Goal: Check status

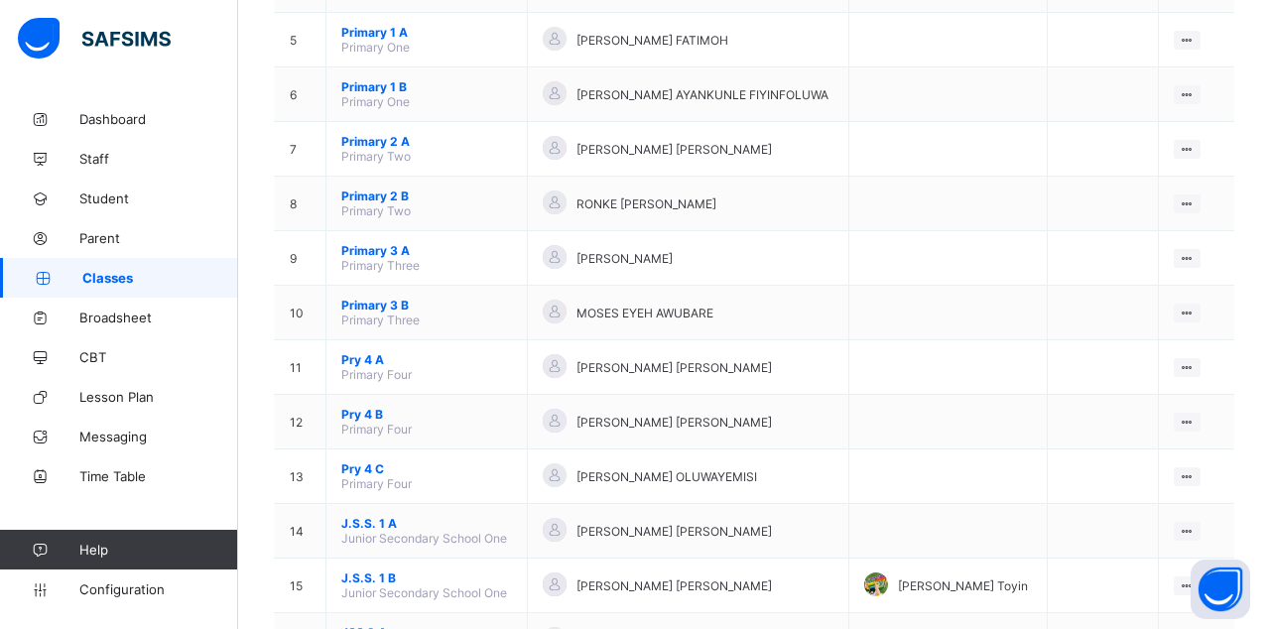
scroll to position [444, 0]
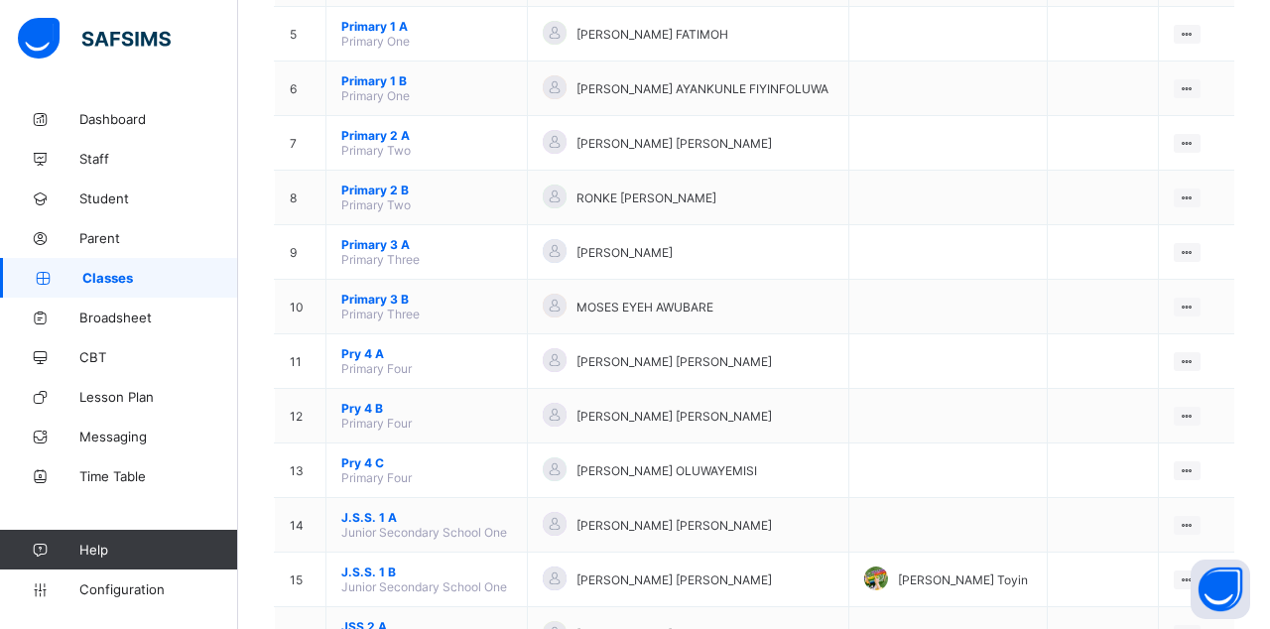
click at [0, 0] on ul "View Class Assign form Teacher" at bounding box center [0, 0] width 0 height 0
click at [0, 0] on div "View Class" at bounding box center [0, 0] width 0 height 0
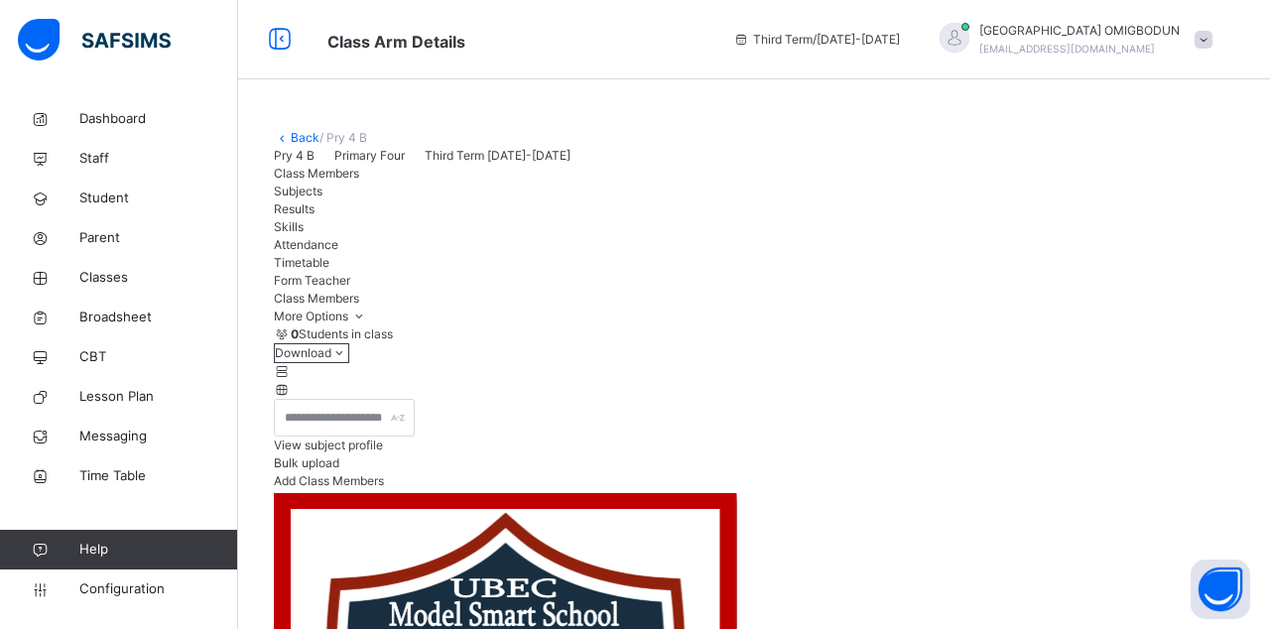
click at [314, 216] on span "Results" at bounding box center [294, 208] width 41 height 15
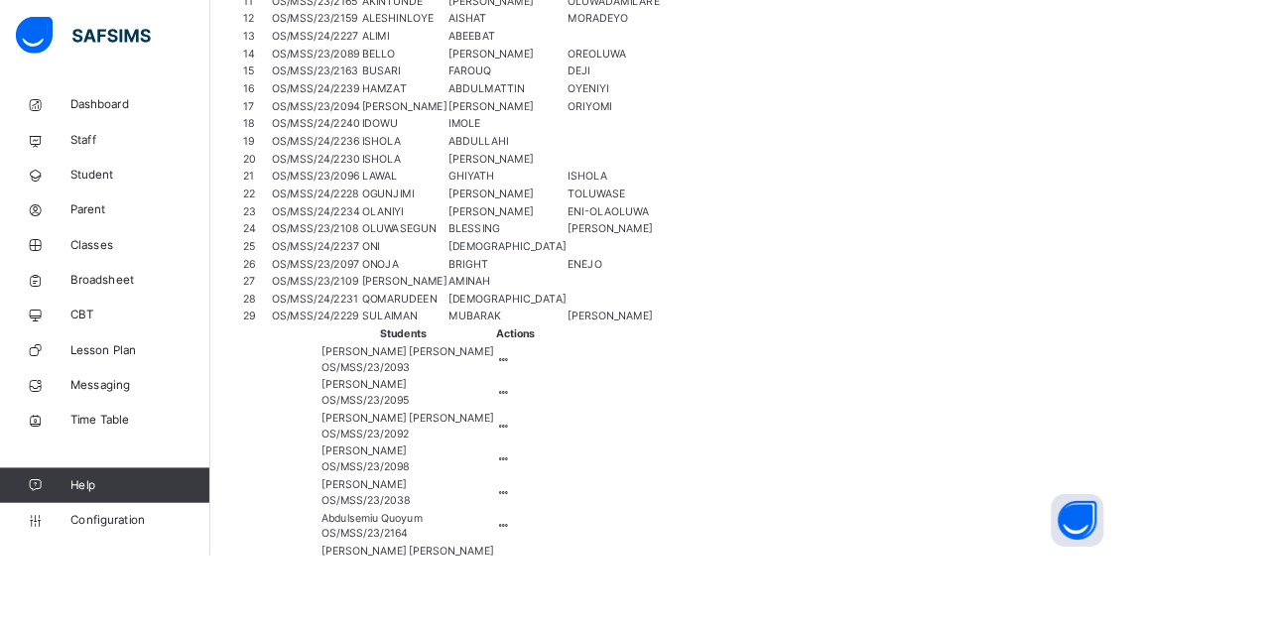
scroll to position [85, 0]
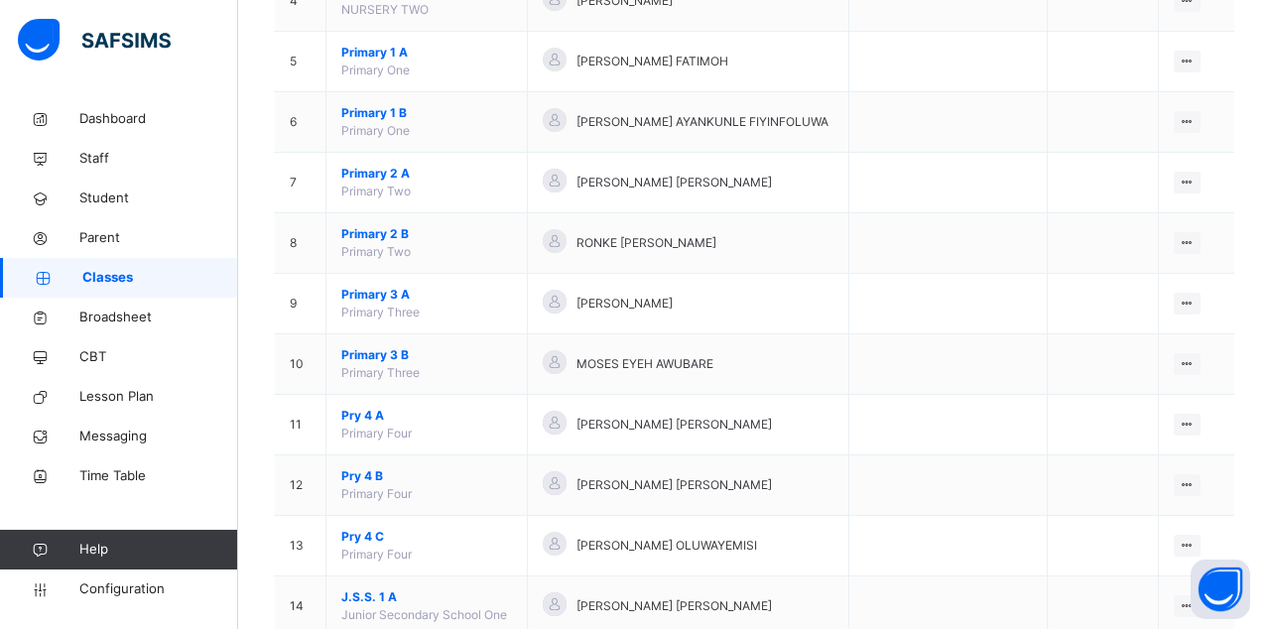
scroll to position [583, 0]
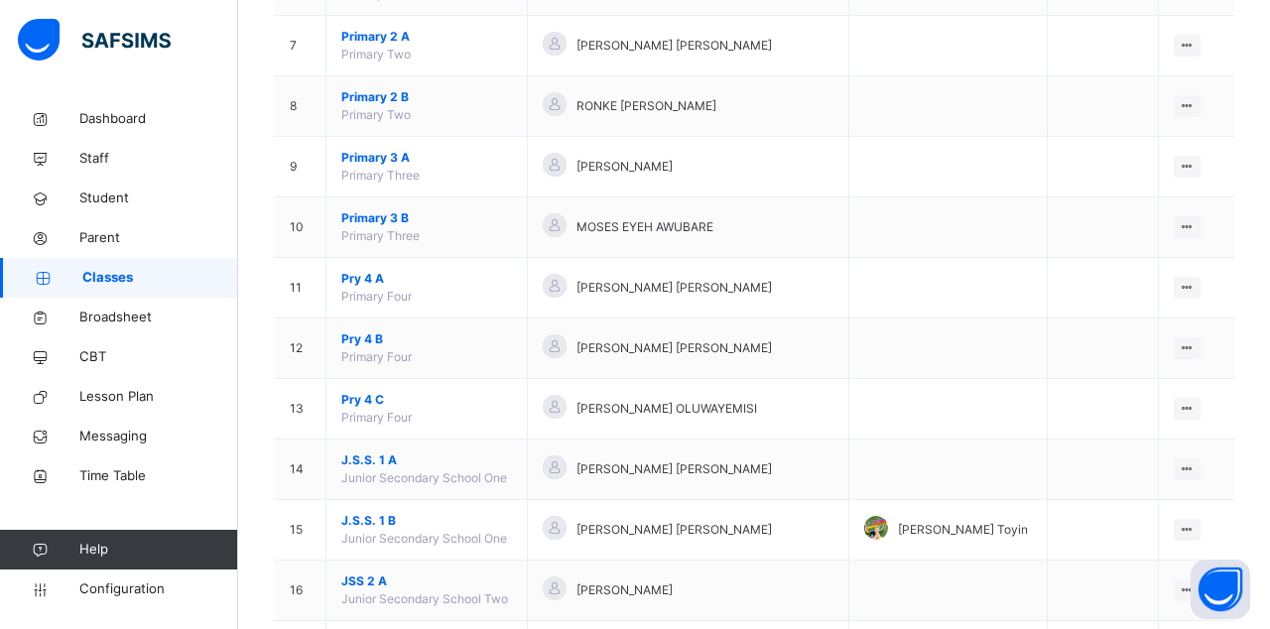
click at [1179, 524] on icon at bounding box center [1187, 529] width 17 height 15
click at [0, 0] on div "View Class" at bounding box center [0, 0] width 0 height 0
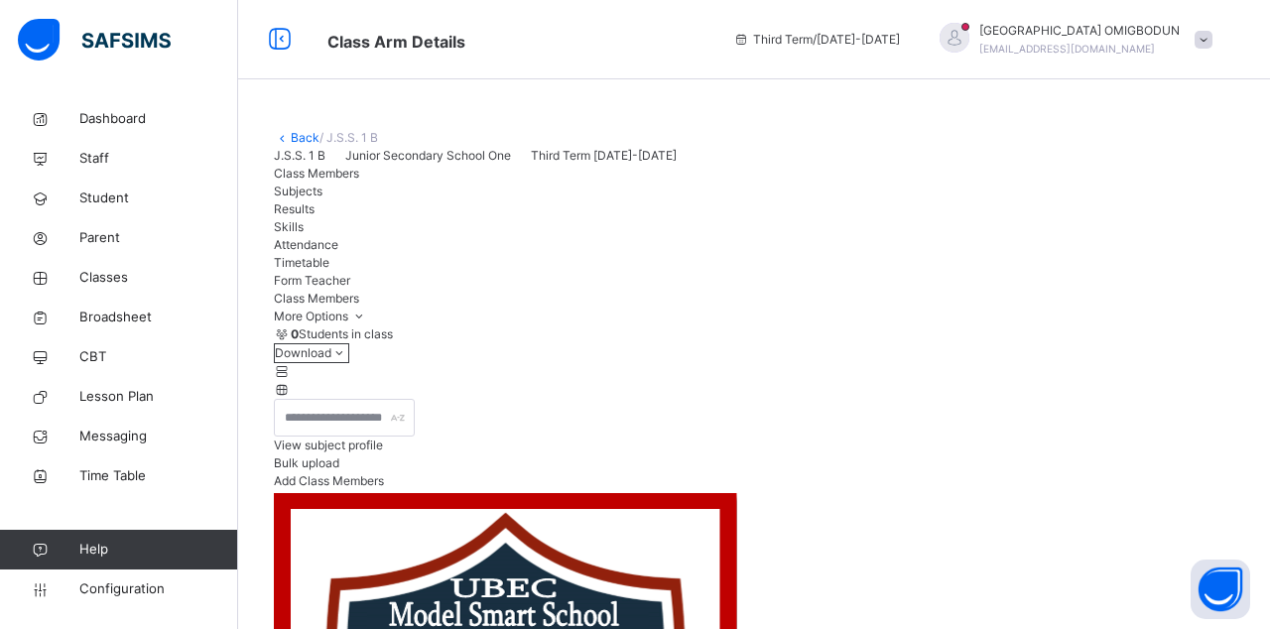
click at [314, 216] on span "Results" at bounding box center [294, 208] width 41 height 15
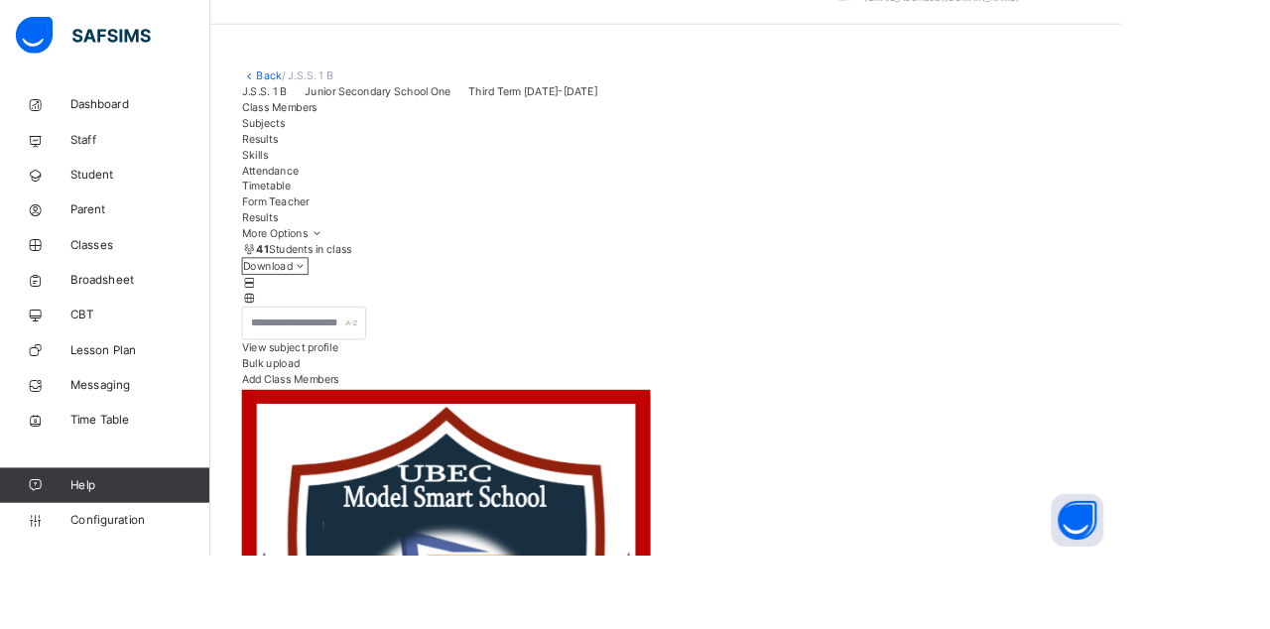
scroll to position [39, 0]
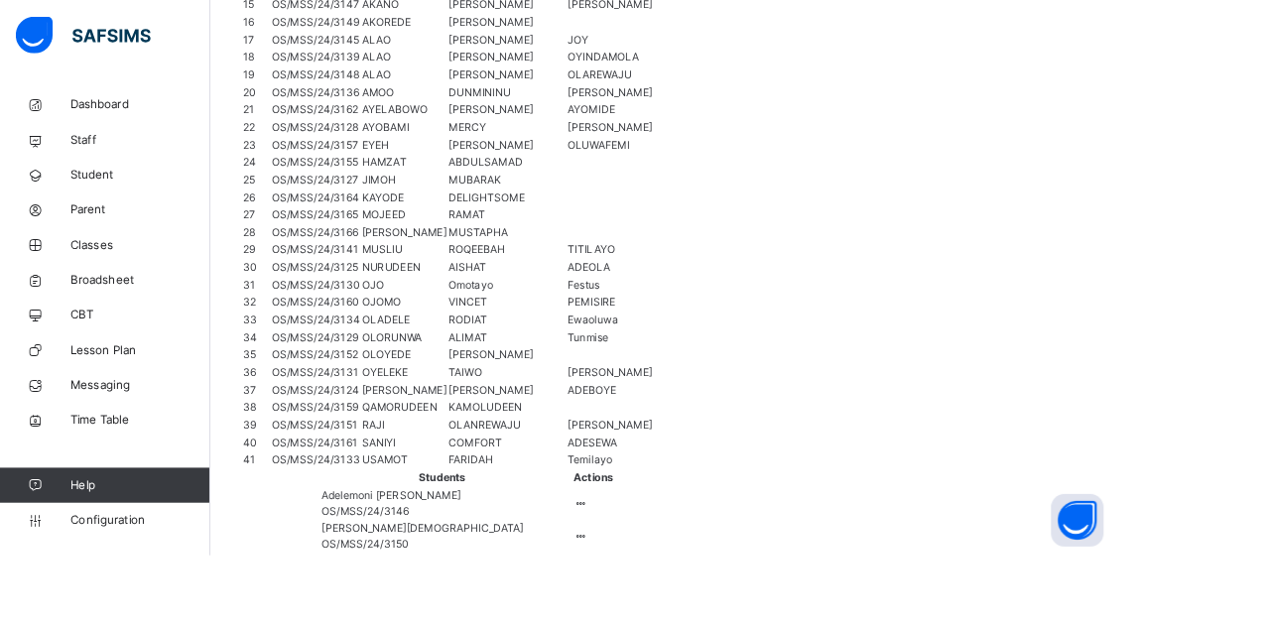
scroll to position [113, 0]
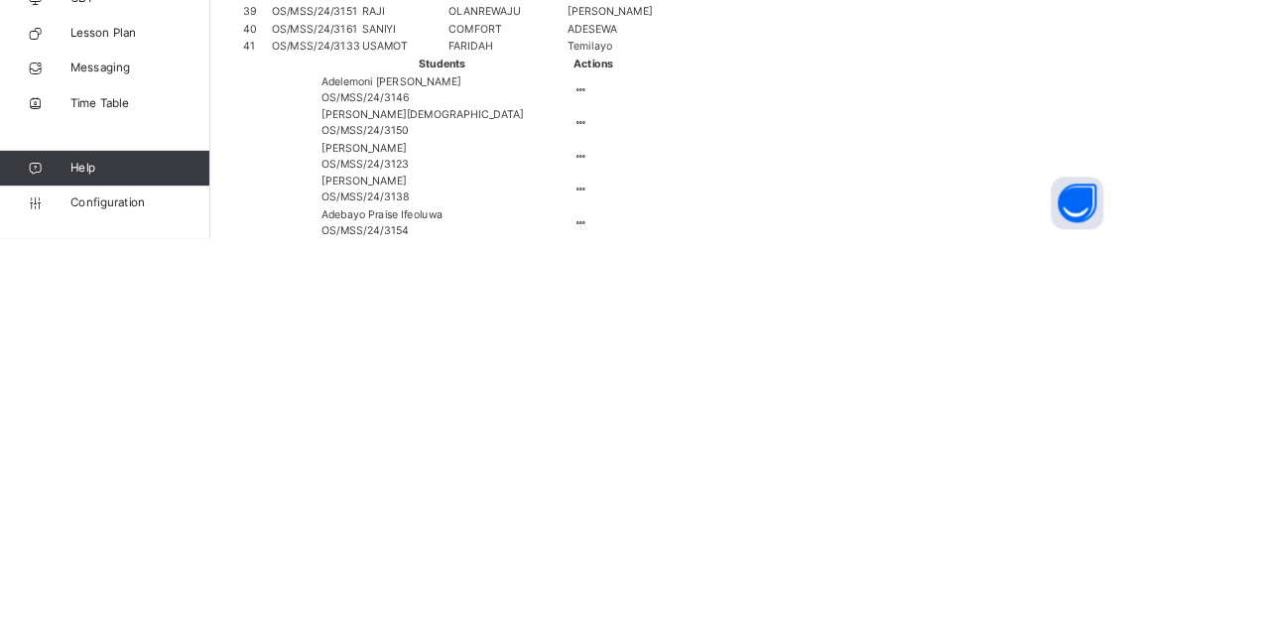
scroll to position [103, 0]
type textarea "**********"
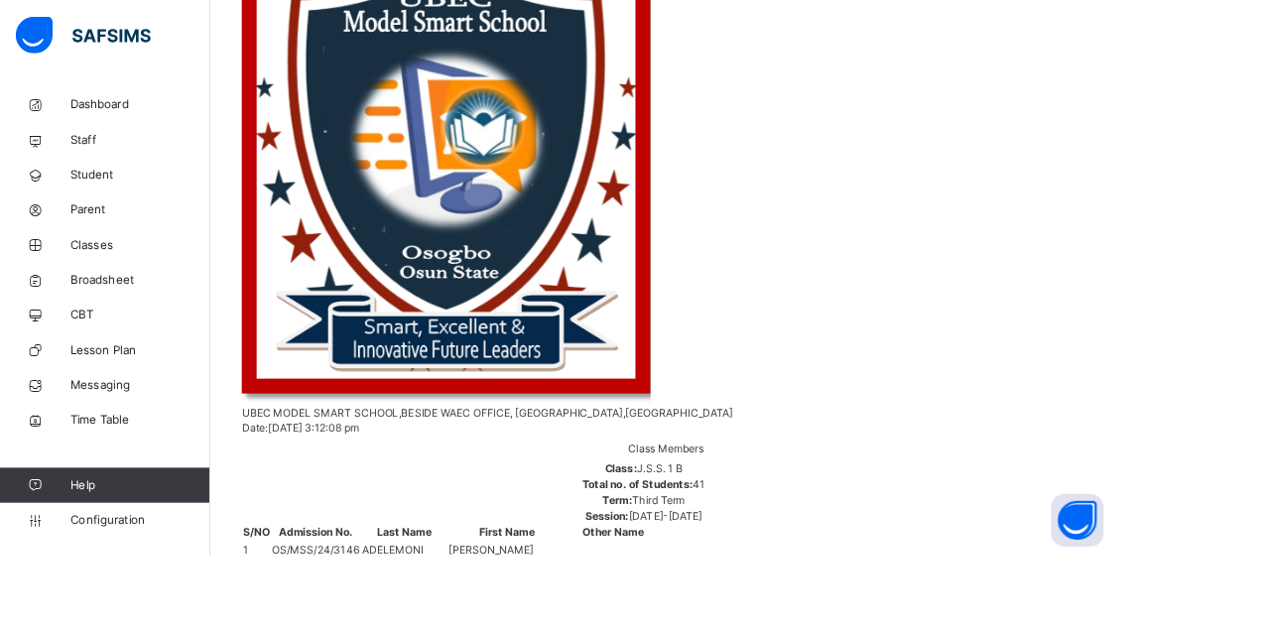
scroll to position [422, 0]
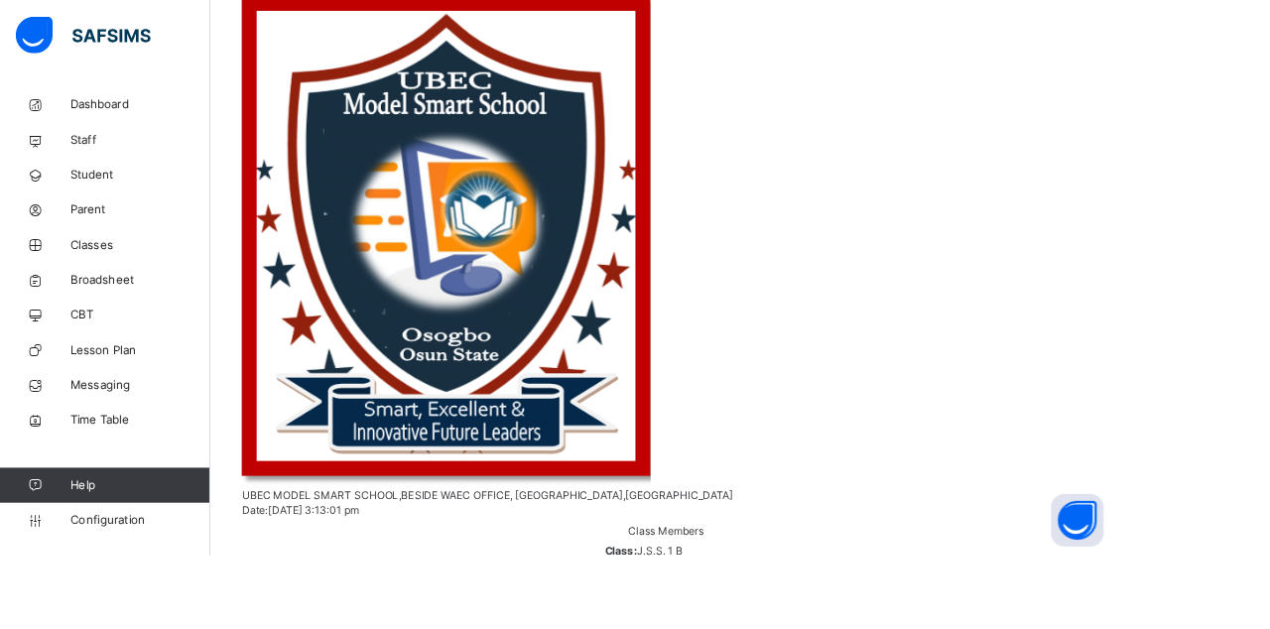
scroll to position [48, 0]
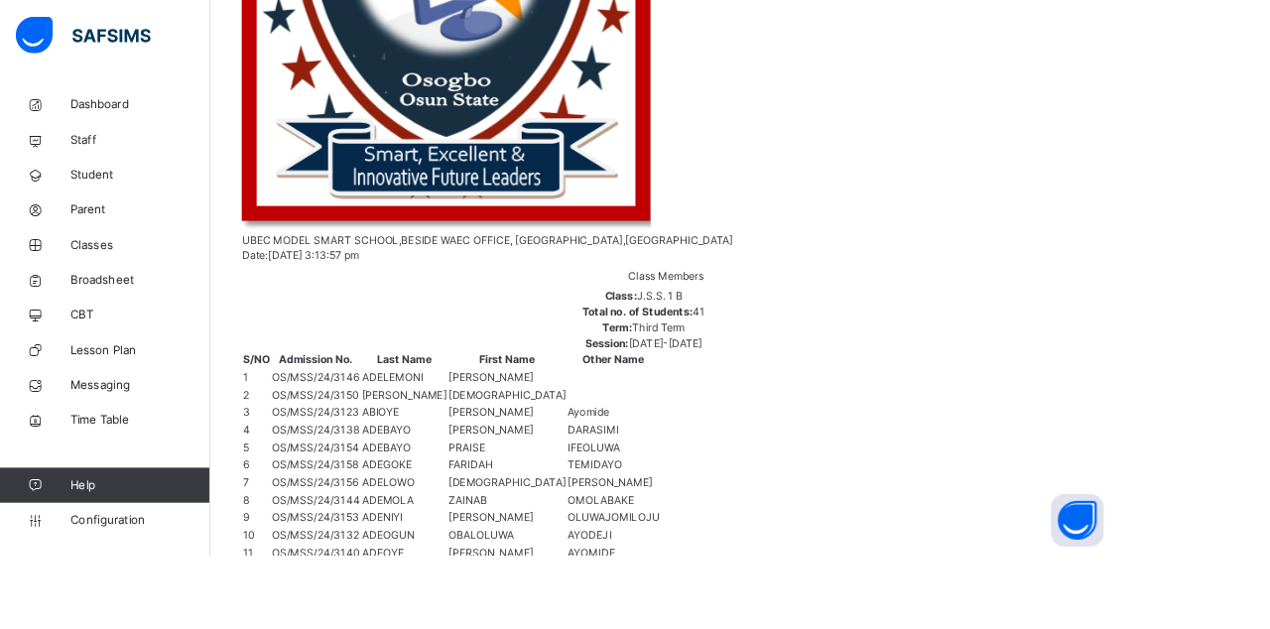
scroll to position [417, 0]
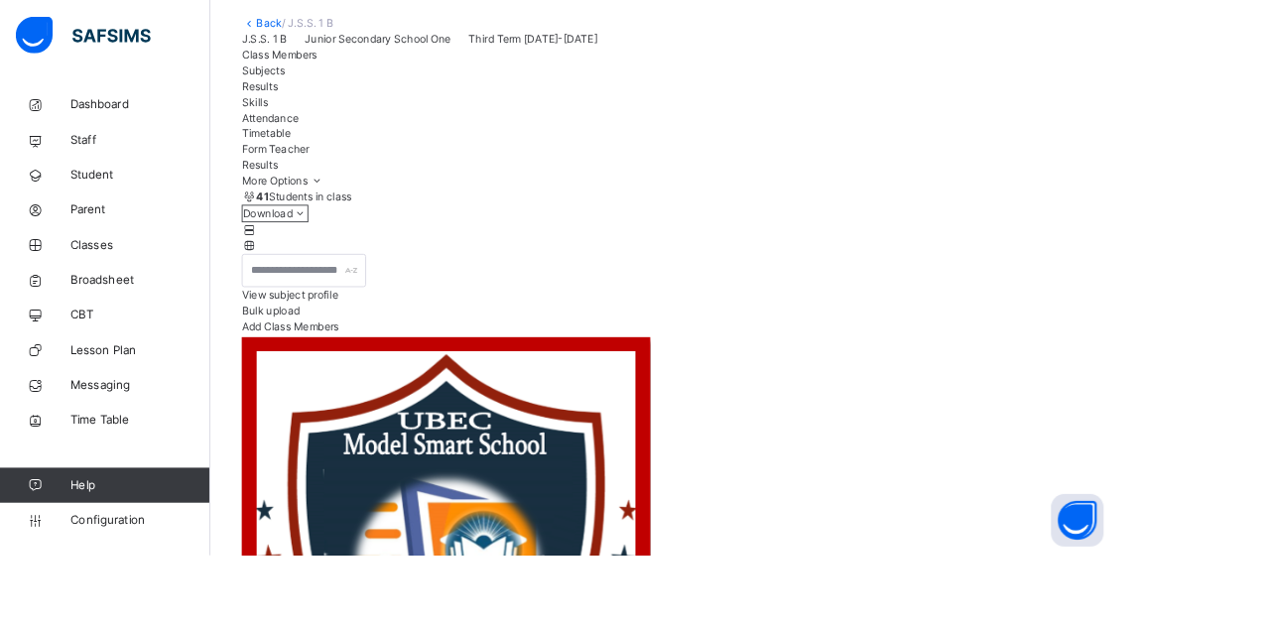
scroll to position [92, 0]
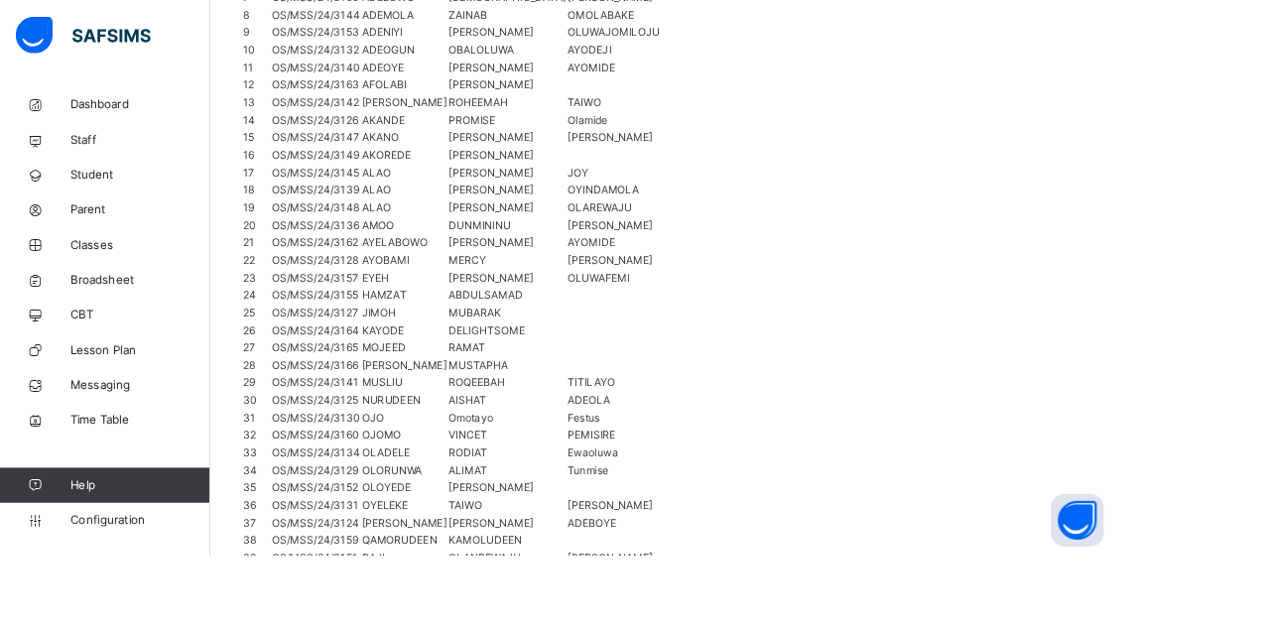
scroll to position [121, 0]
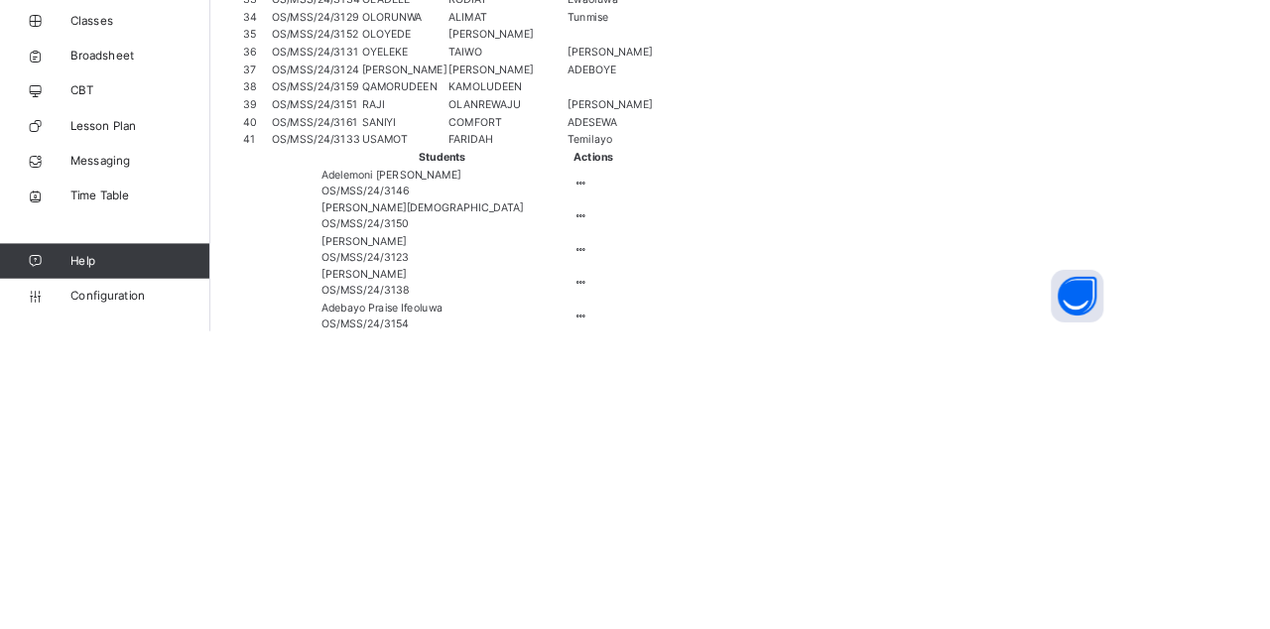
scroll to position [103, 0]
type textarea "**********"
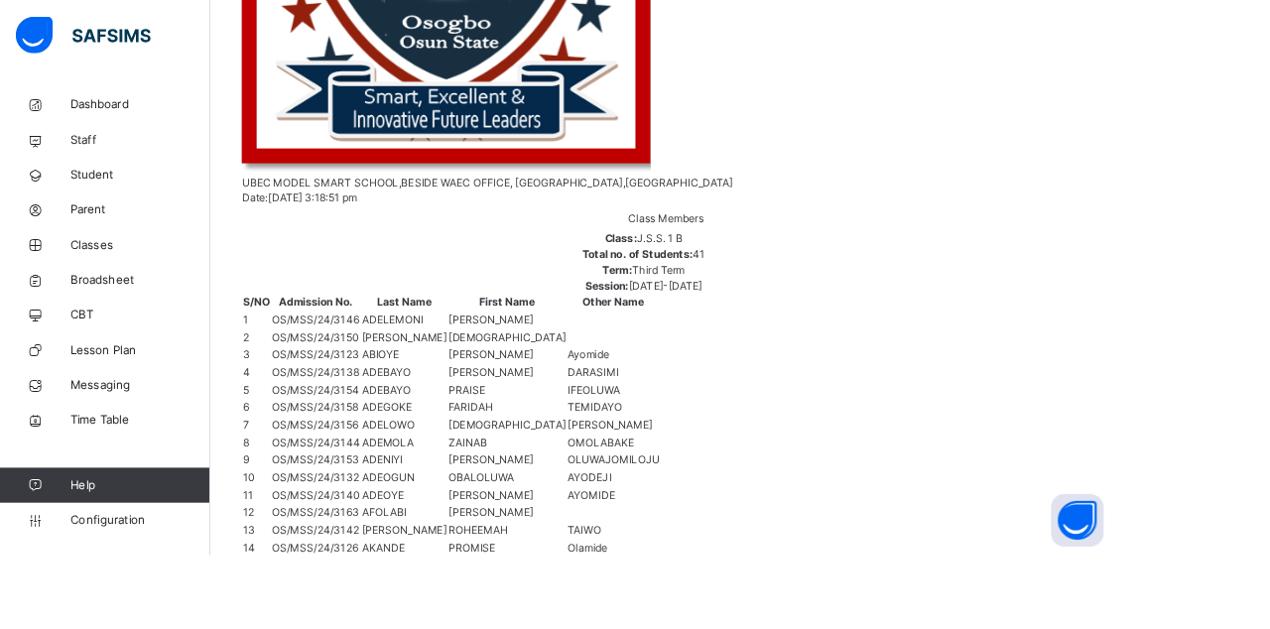
scroll to position [211, 0]
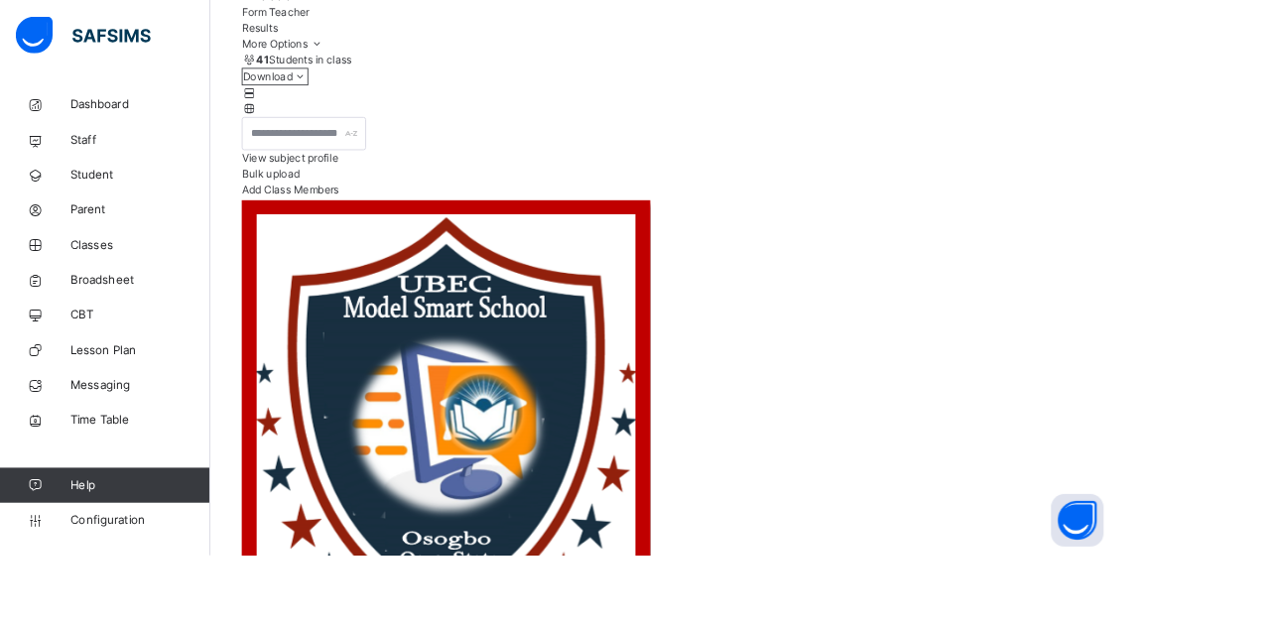
scroll to position [154, 0]
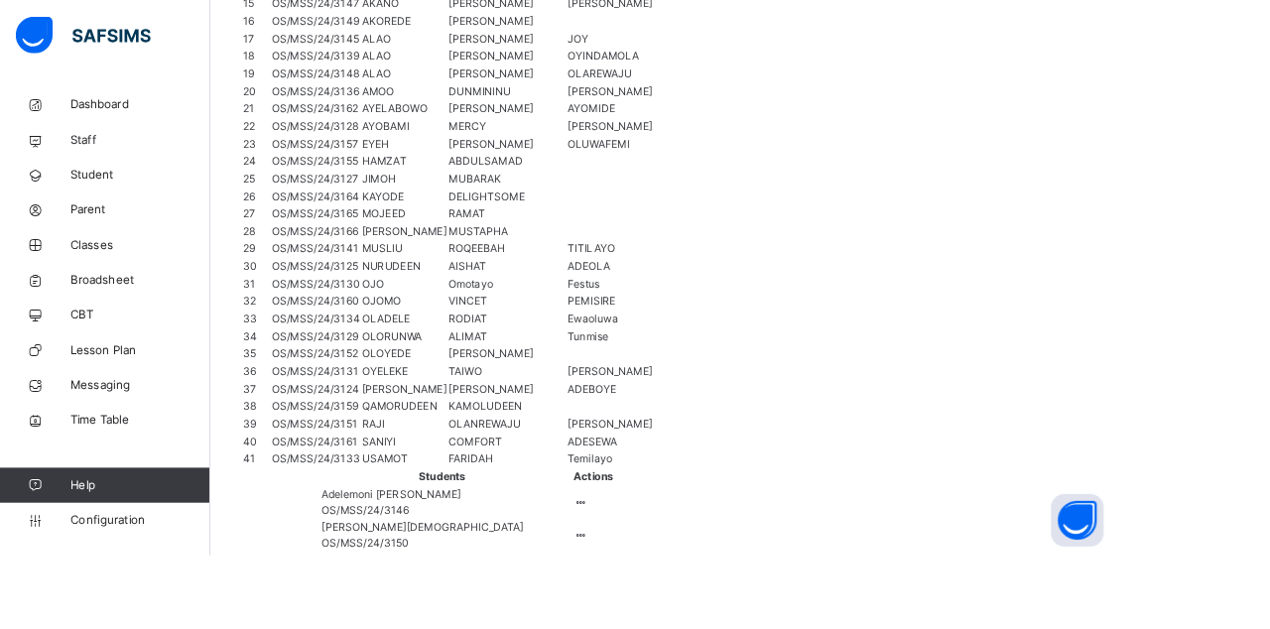
scroll to position [0, 0]
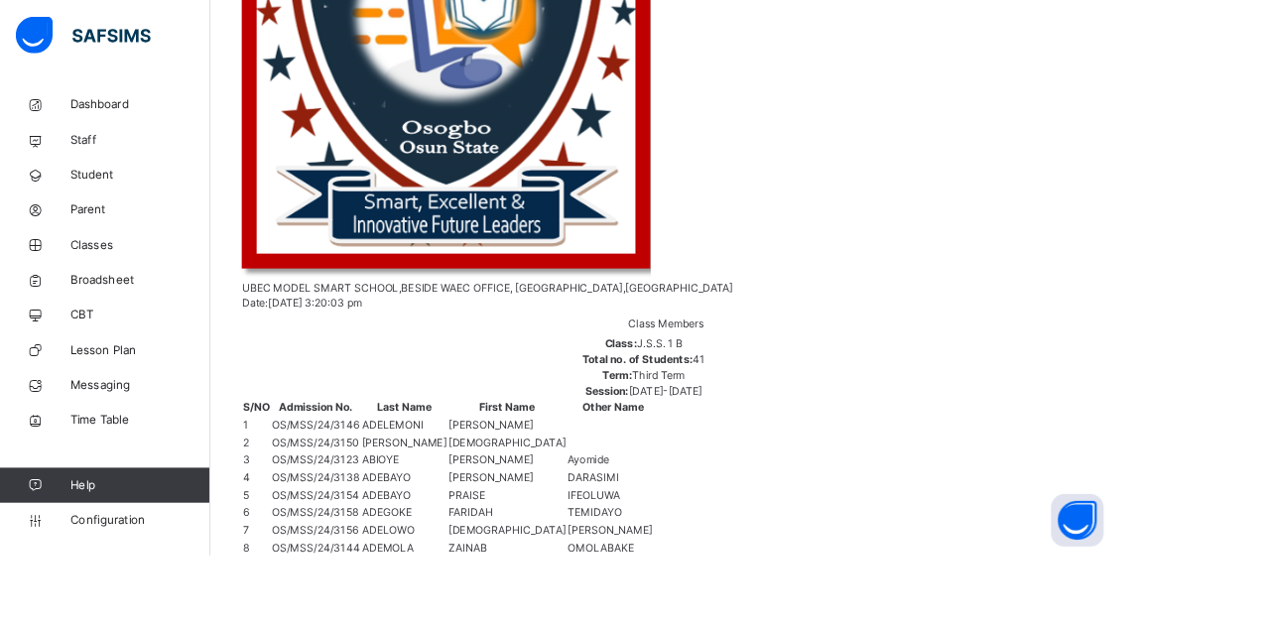
scroll to position [728, 0]
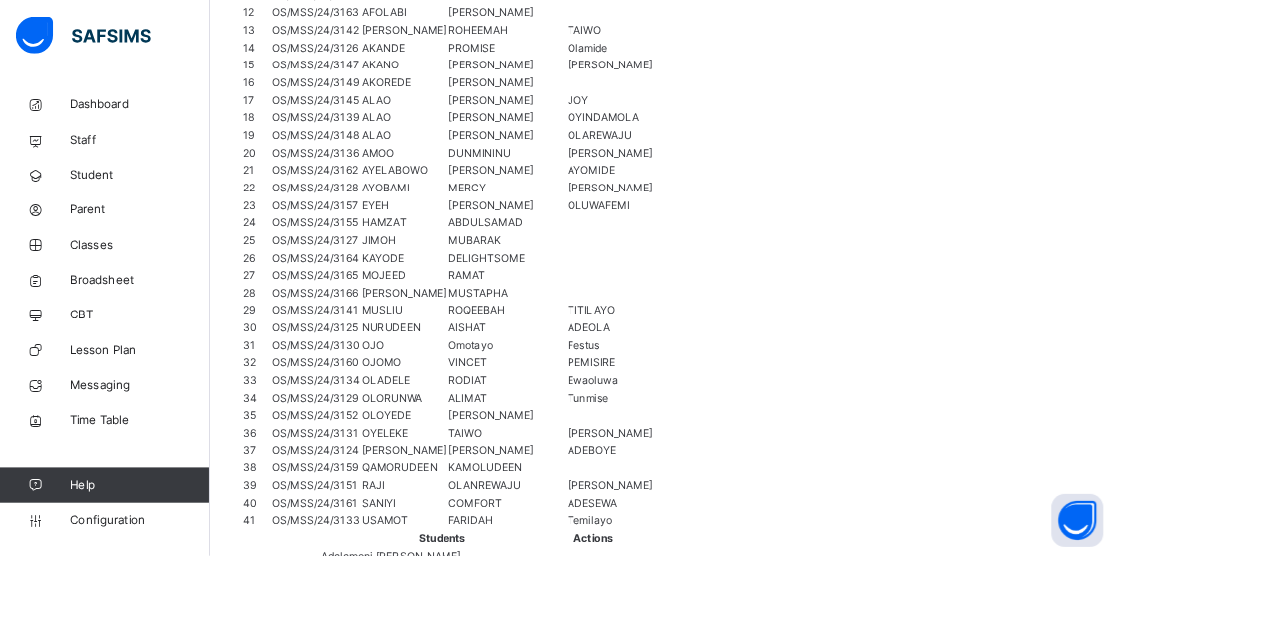
scroll to position [1486, 0]
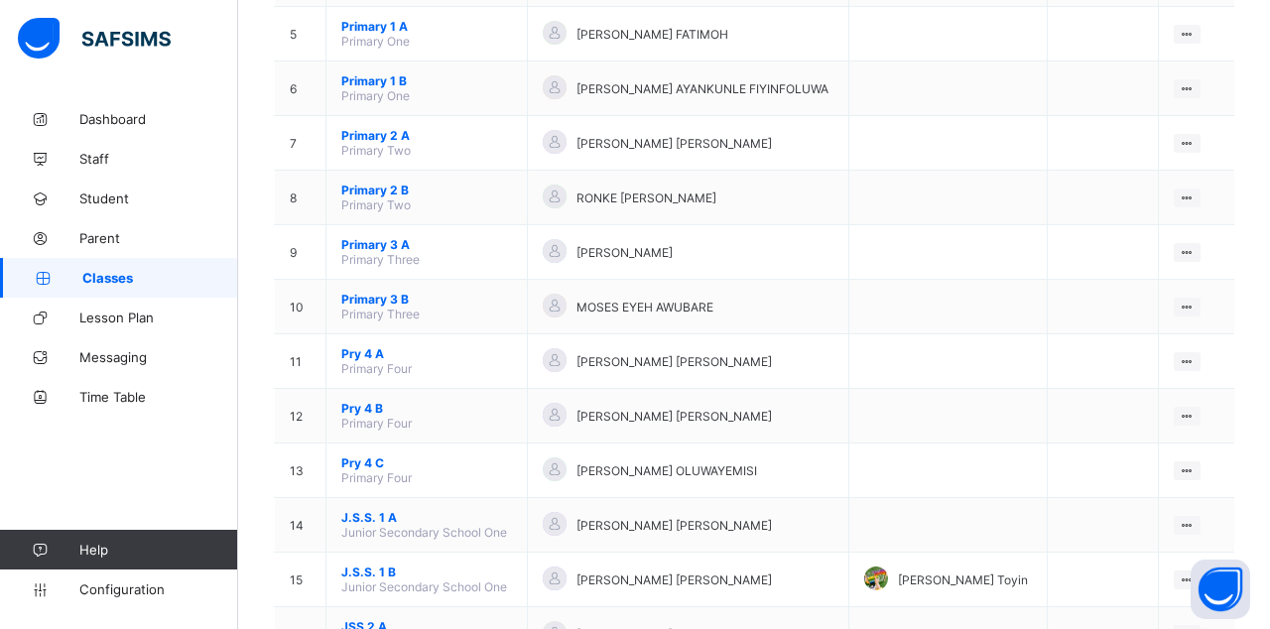
click at [0, 0] on li "View Class" at bounding box center [0, 0] width 0 height 0
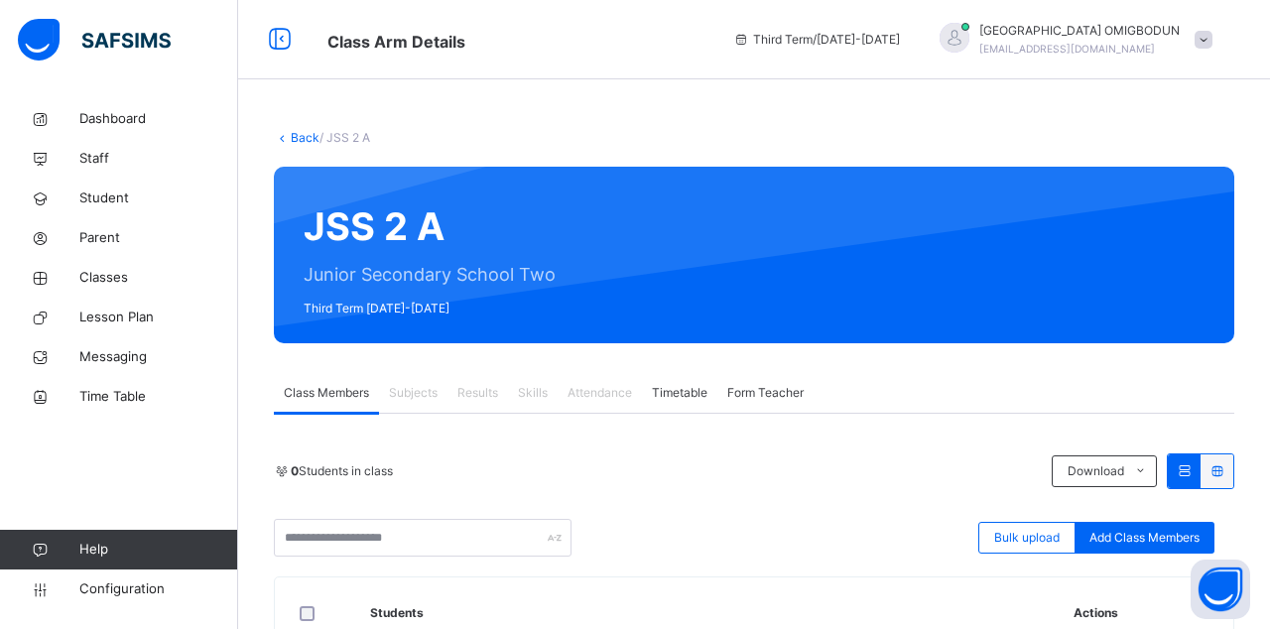
click at [478, 389] on span "Results" at bounding box center [477, 393] width 41 height 18
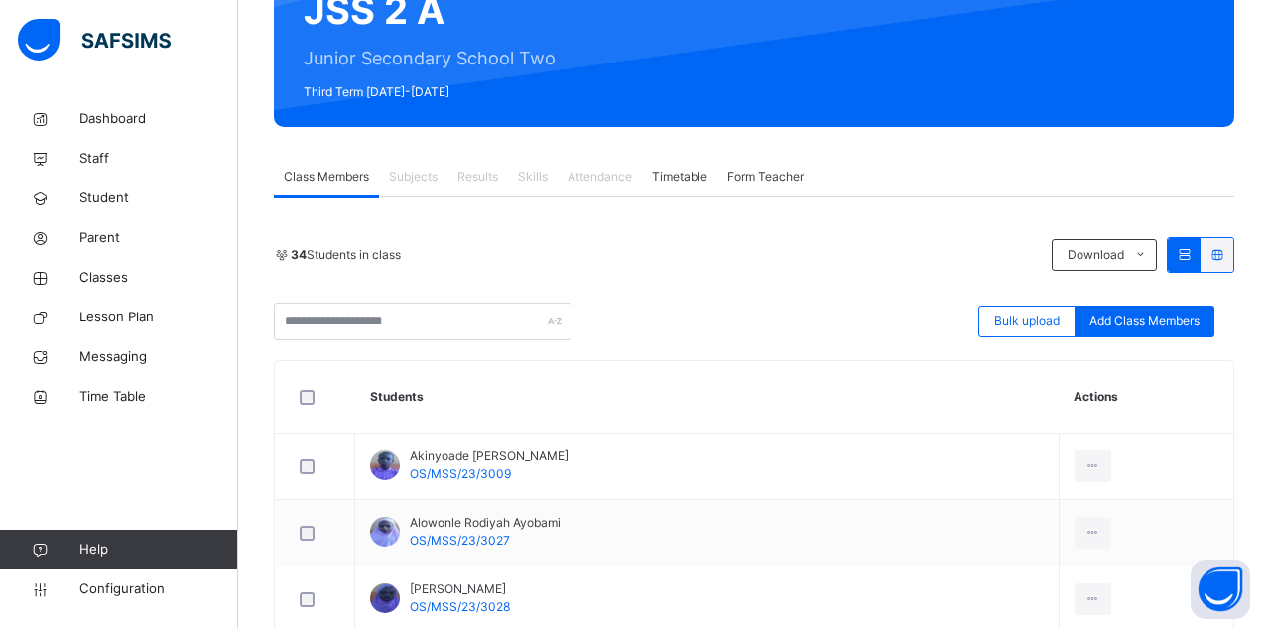
click at [589, 482] on td "Akinyoade Peter Oluwadamilare OS/MSS/23/3009" at bounding box center [707, 467] width 704 height 66
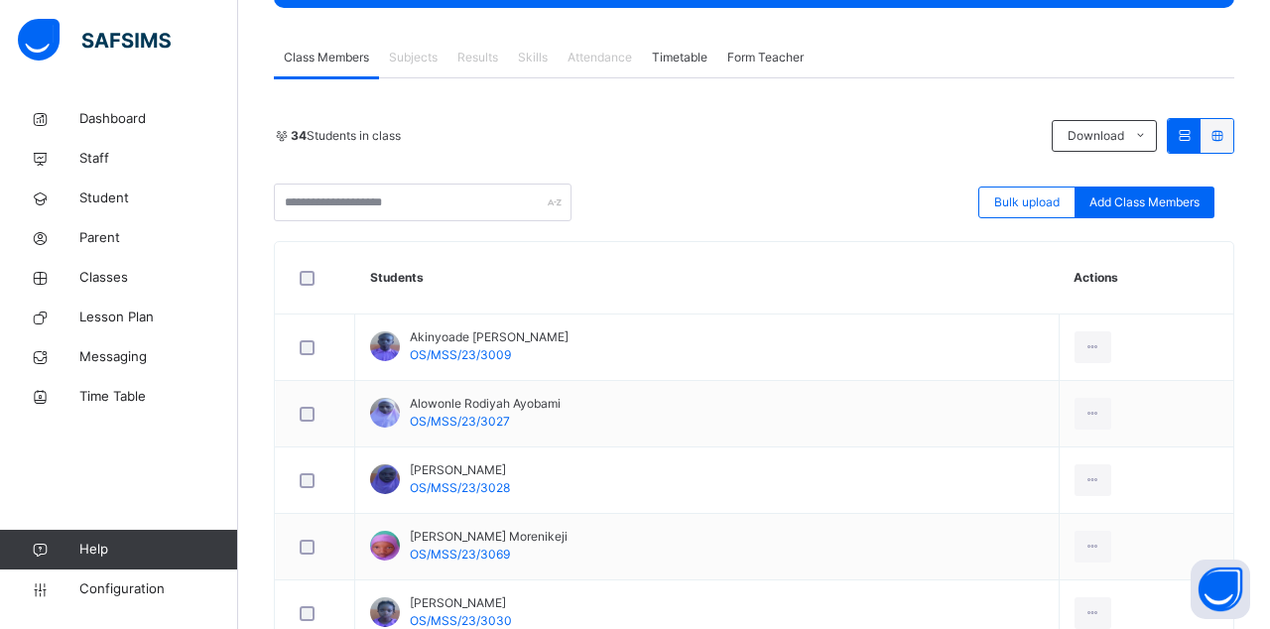
scroll to position [323, 0]
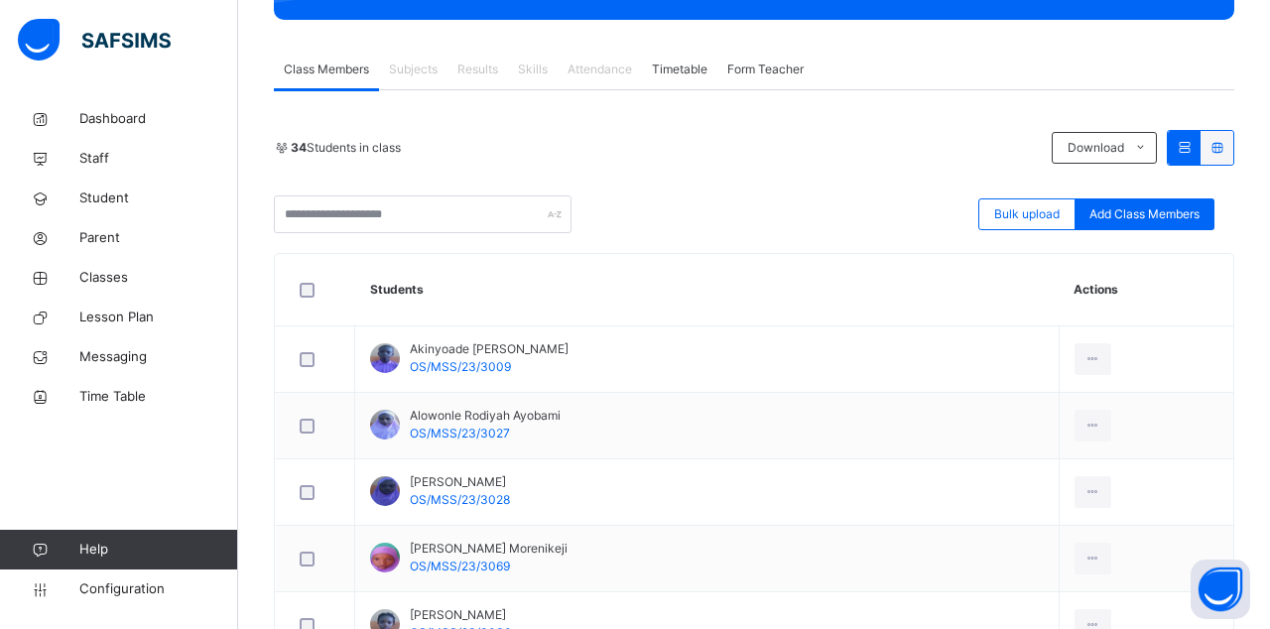
click at [478, 63] on span "Results" at bounding box center [477, 70] width 41 height 18
click at [647, 355] on td "Akinyoade Peter Oluwadamilare OS/MSS/23/3009" at bounding box center [707, 359] width 704 height 66
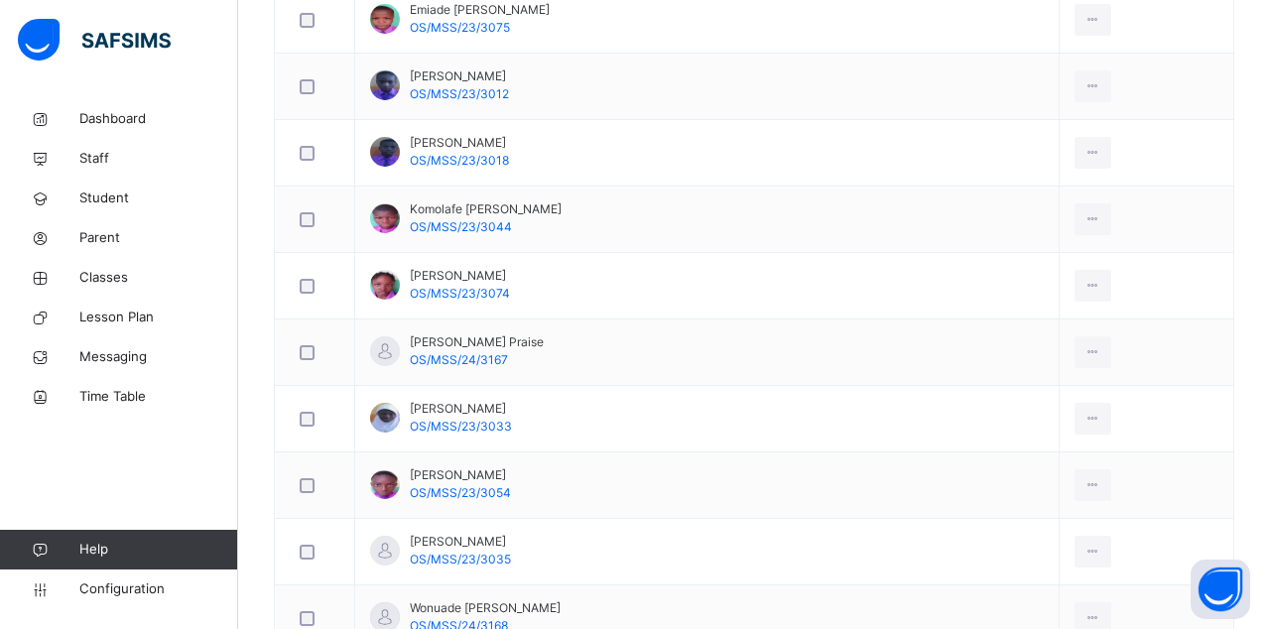
scroll to position [2282, 0]
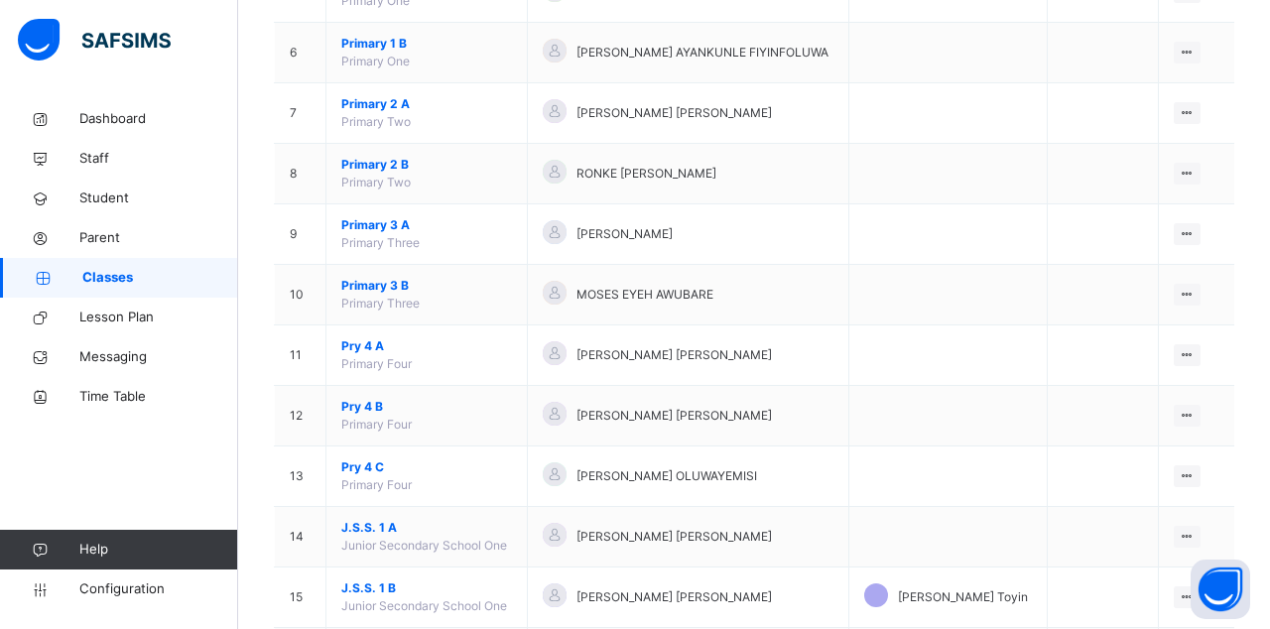
scroll to position [520, 0]
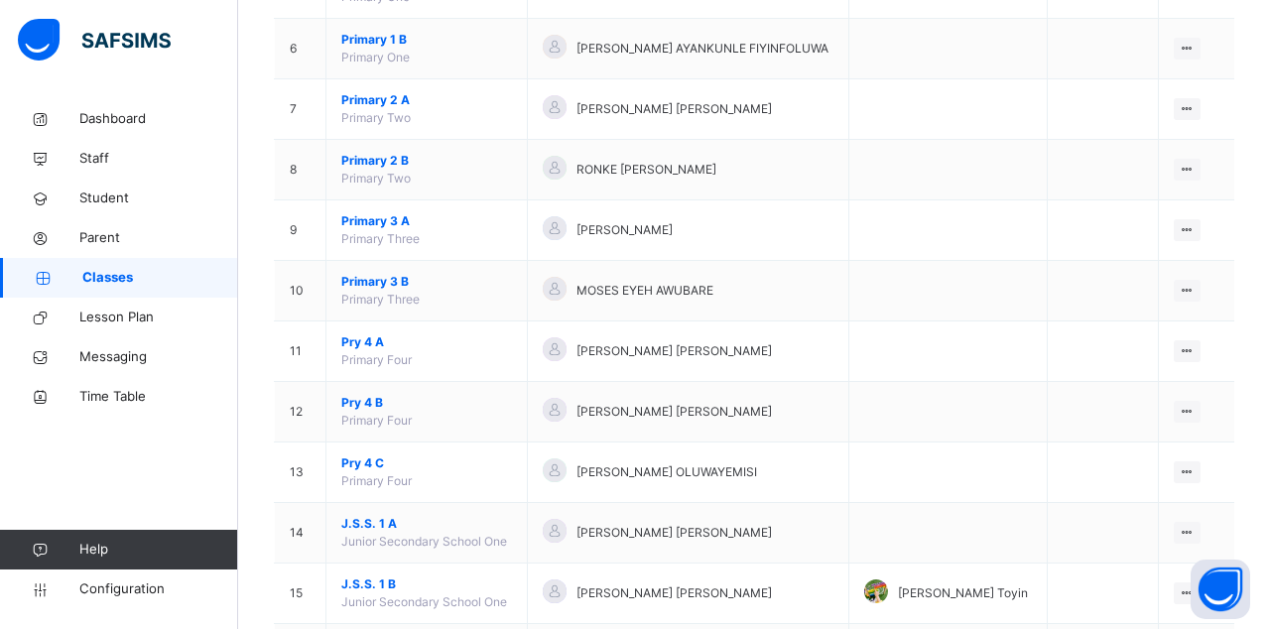
click at [493, 585] on span "J.S.S. 1 B" at bounding box center [426, 584] width 171 height 18
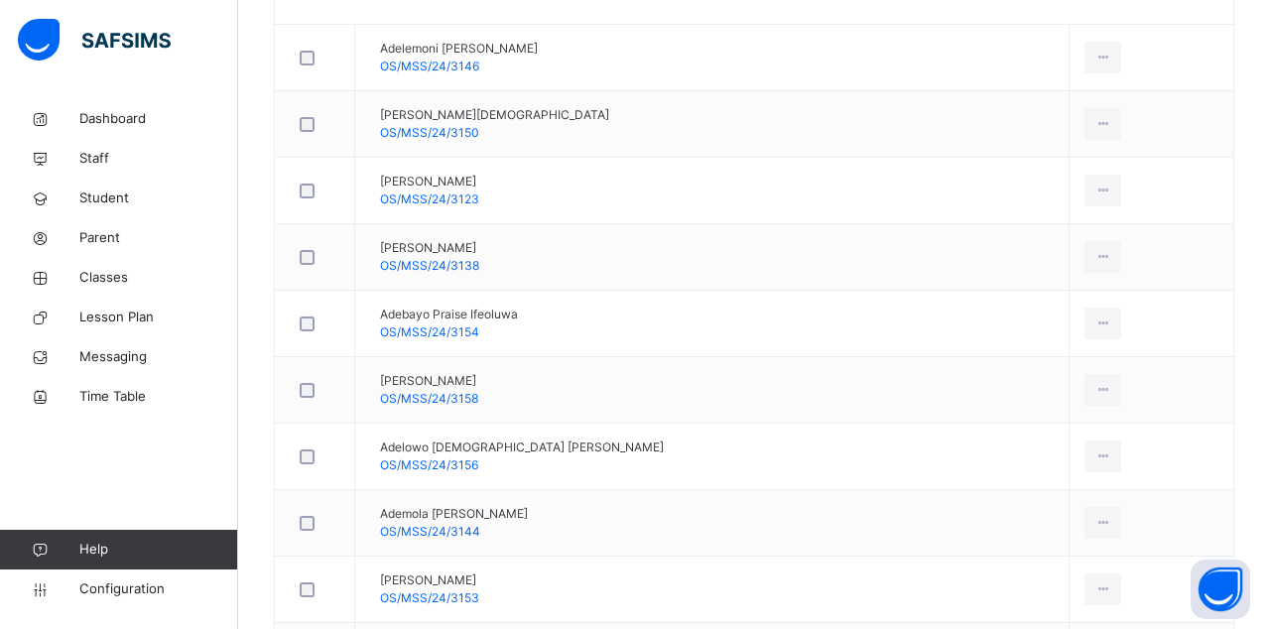
scroll to position [625, 0]
click at [665, 470] on td "Adelowo Jesufemi Elijah OS/MSS/24/3156" at bounding box center [712, 457] width 714 height 66
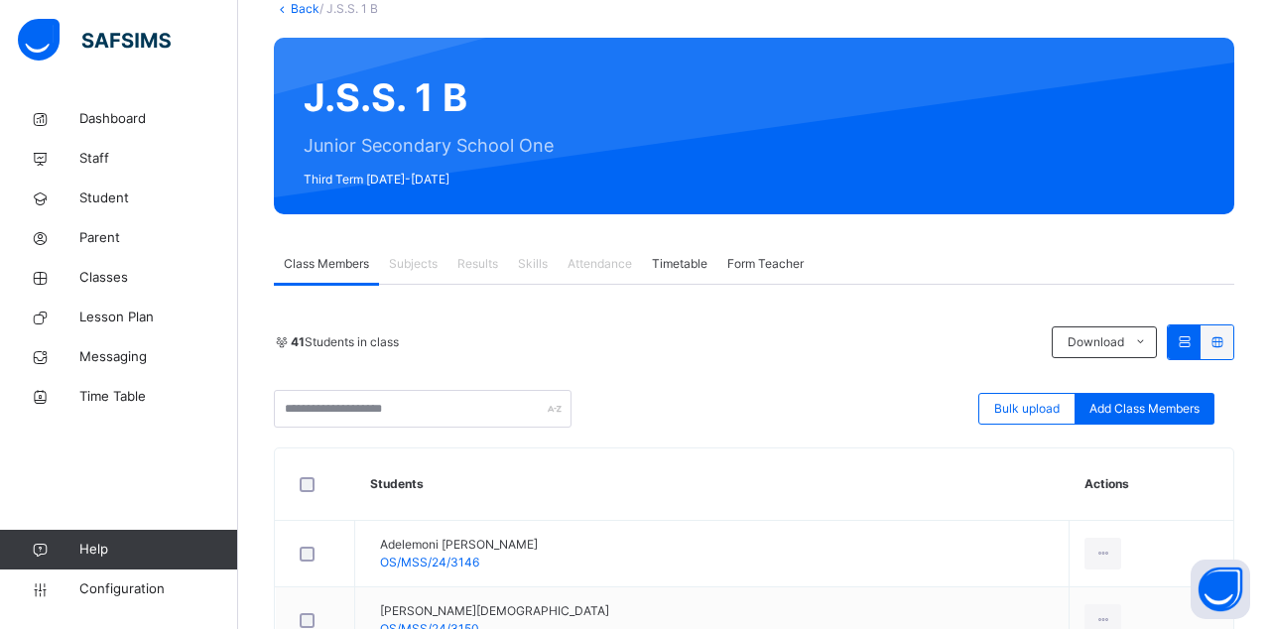
scroll to position [123, 0]
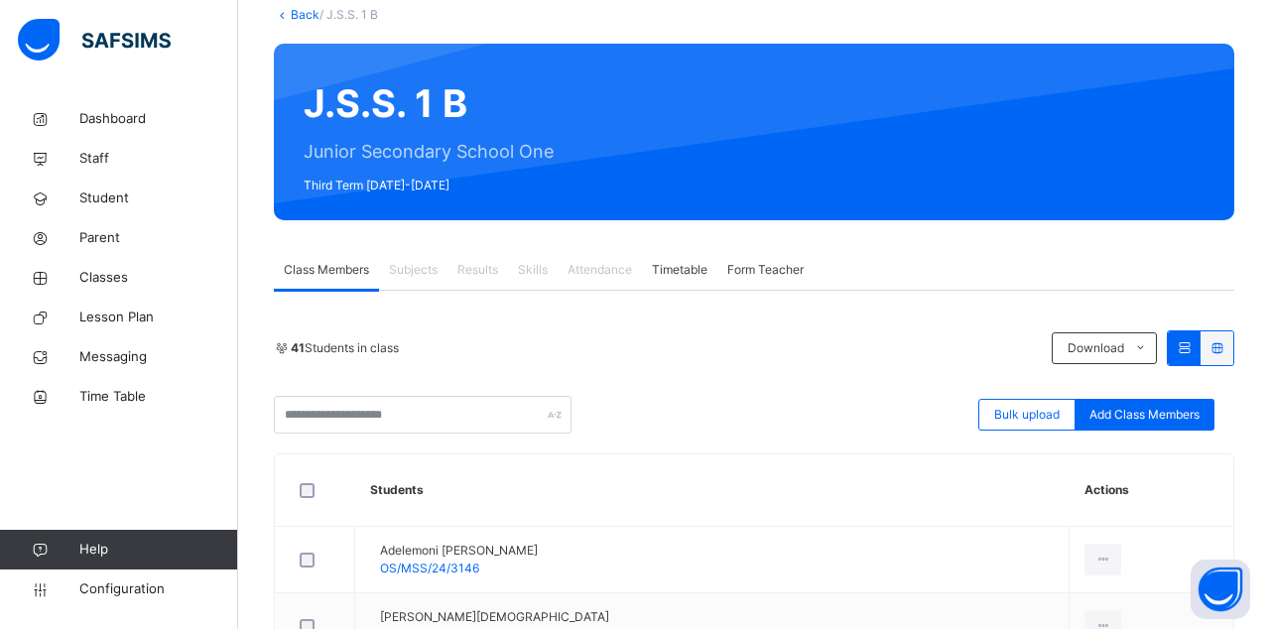
click at [488, 261] on span "Results" at bounding box center [477, 270] width 41 height 18
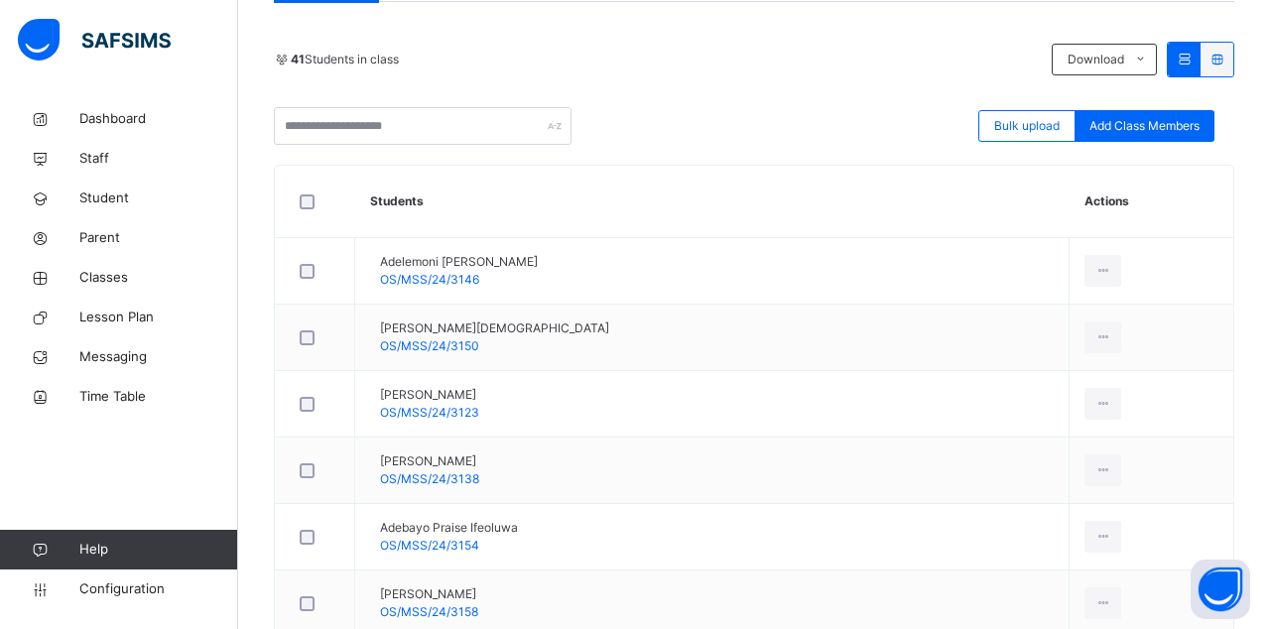
scroll to position [0, 0]
